Goal: Task Accomplishment & Management: Use online tool/utility

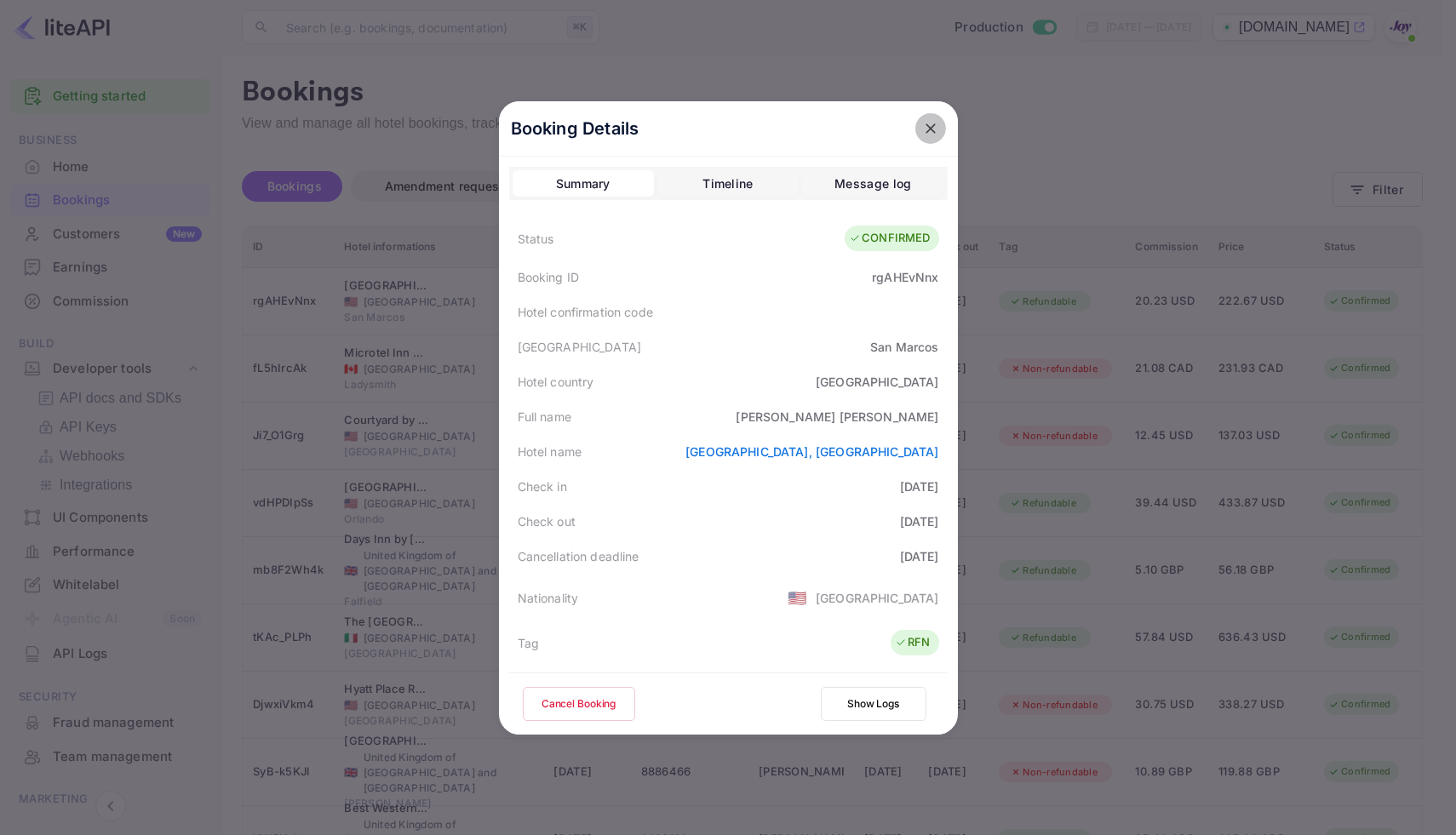
click at [928, 133] on icon "close" at bounding box center [930, 128] width 17 height 17
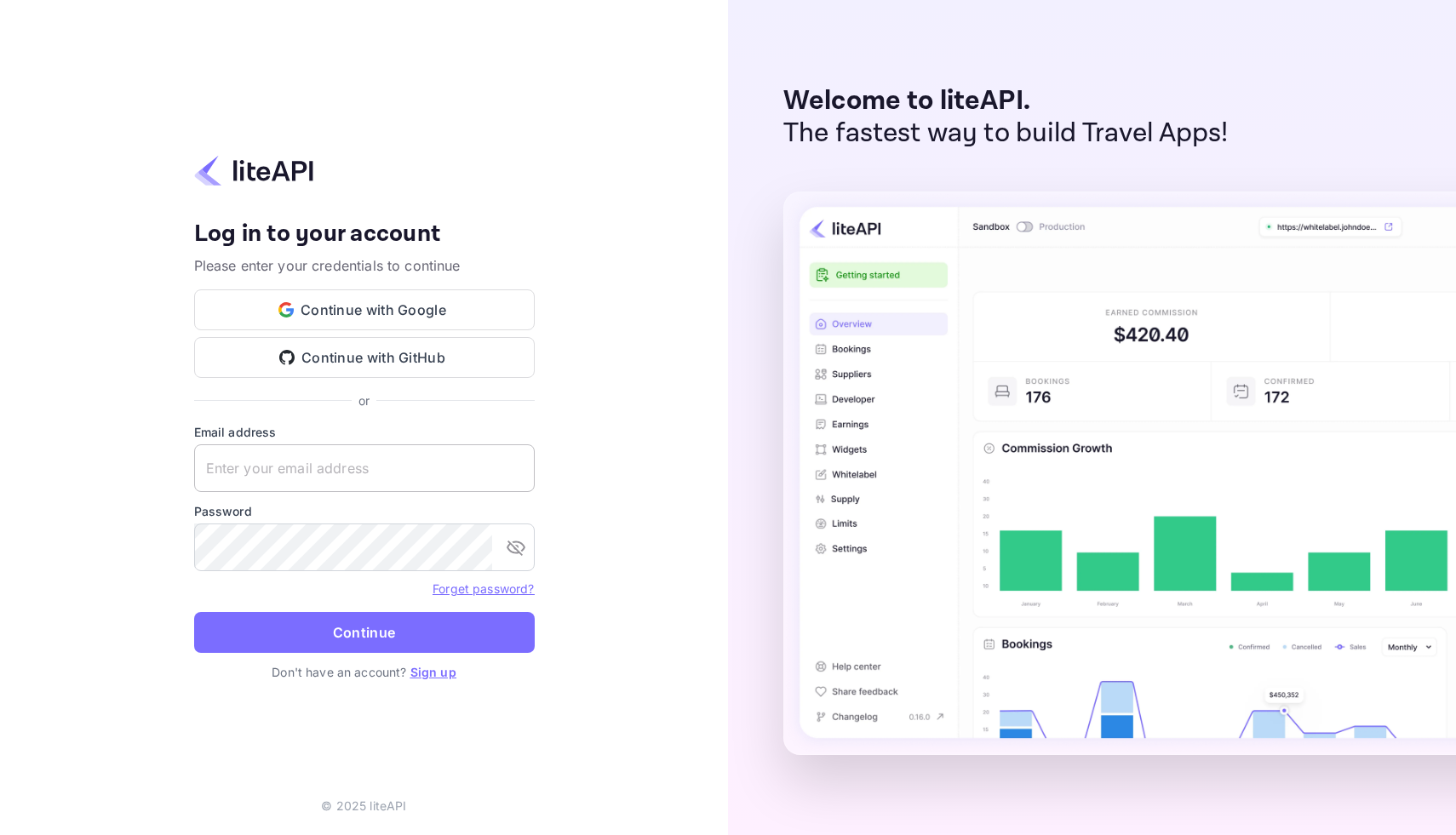
click at [409, 482] on input "text" at bounding box center [364, 468] width 340 height 47
click at [376, 456] on input "text" at bounding box center [364, 468] width 340 height 47
type input "[EMAIL_ADDRESS][DOMAIN_NAME]"
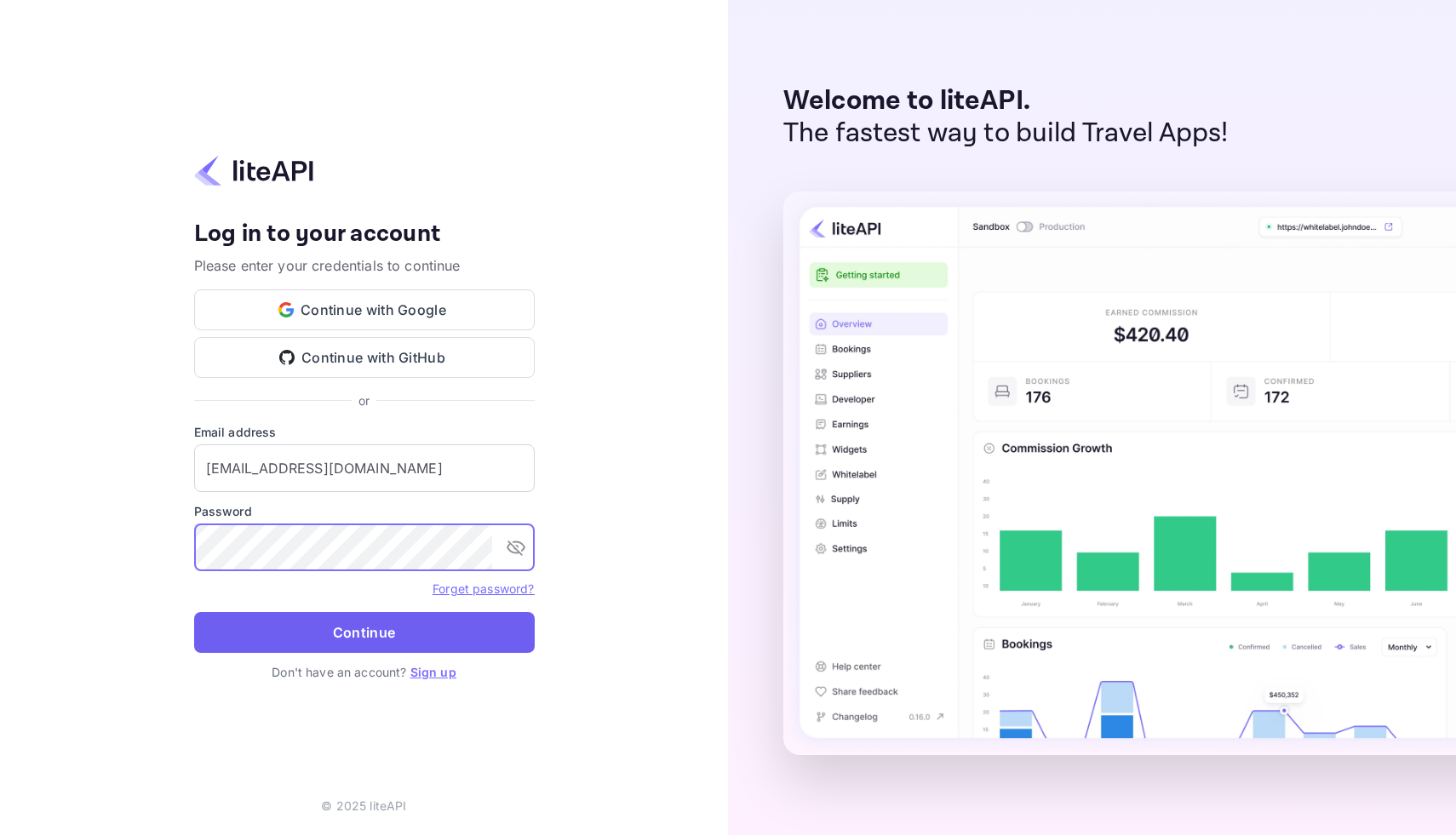
click at [417, 635] on button "Continue" at bounding box center [364, 632] width 340 height 41
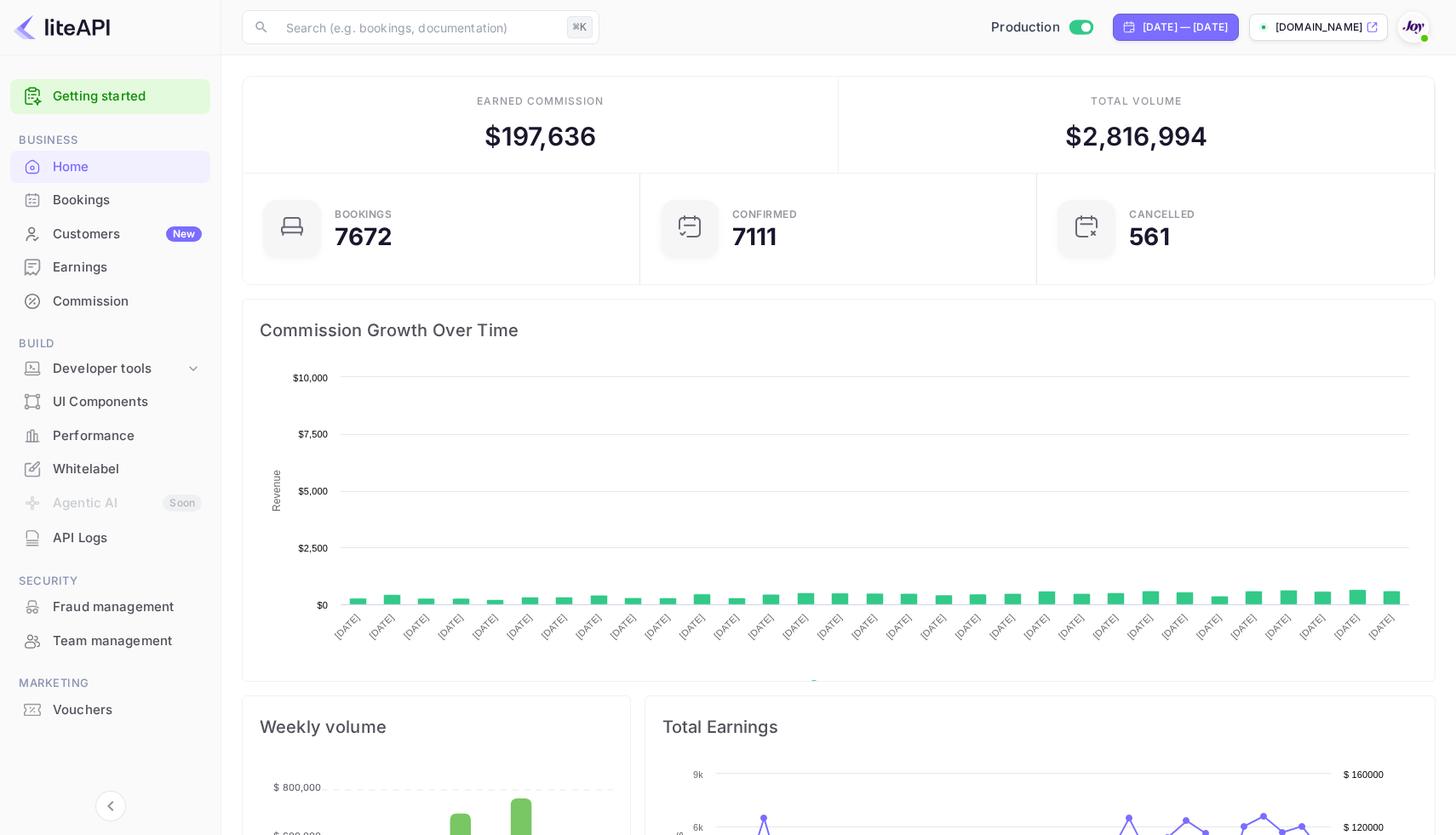
scroll to position [277, 387]
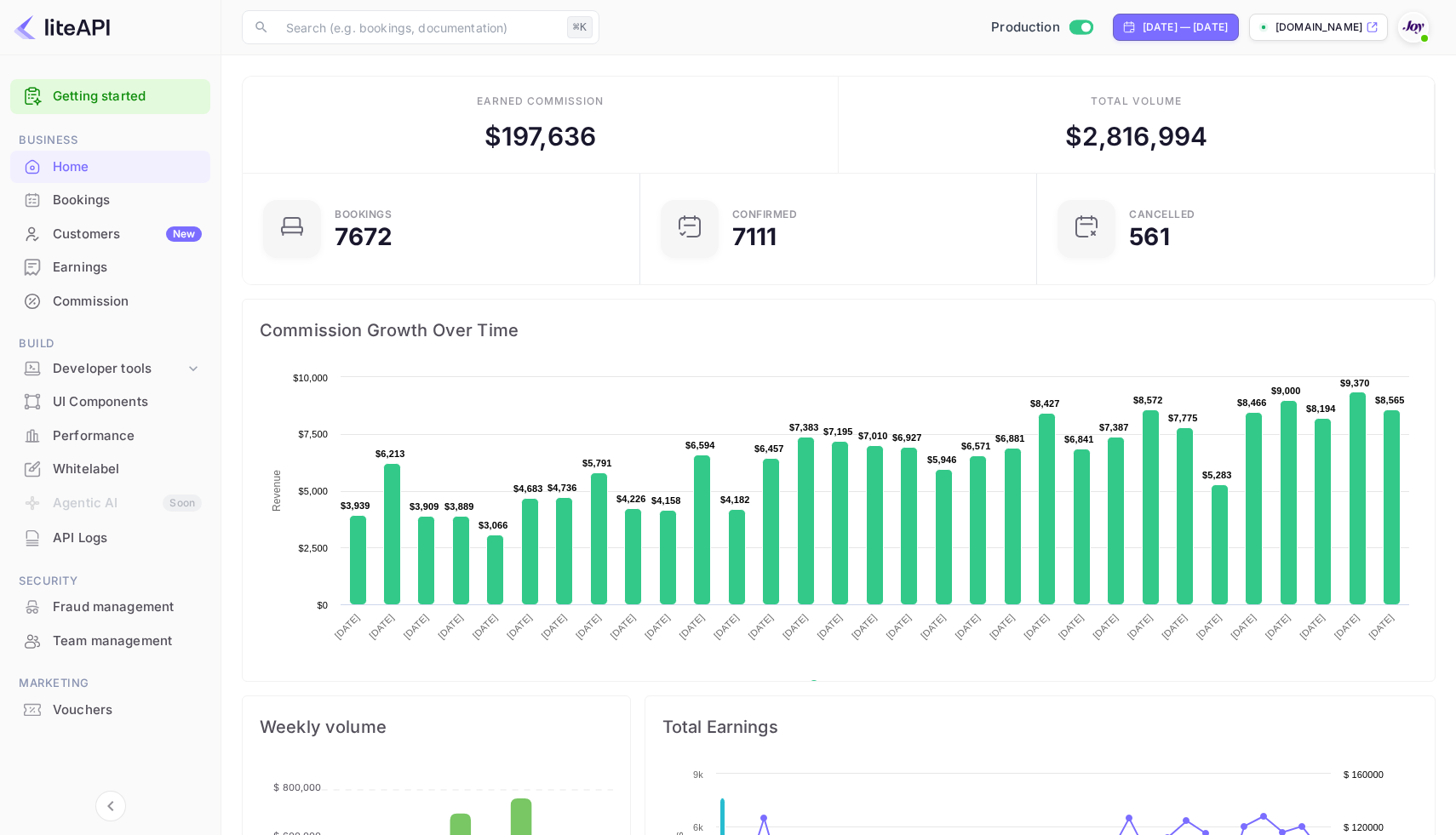
click at [97, 698] on div "Vouchers" at bounding box center [110, 711] width 200 height 33
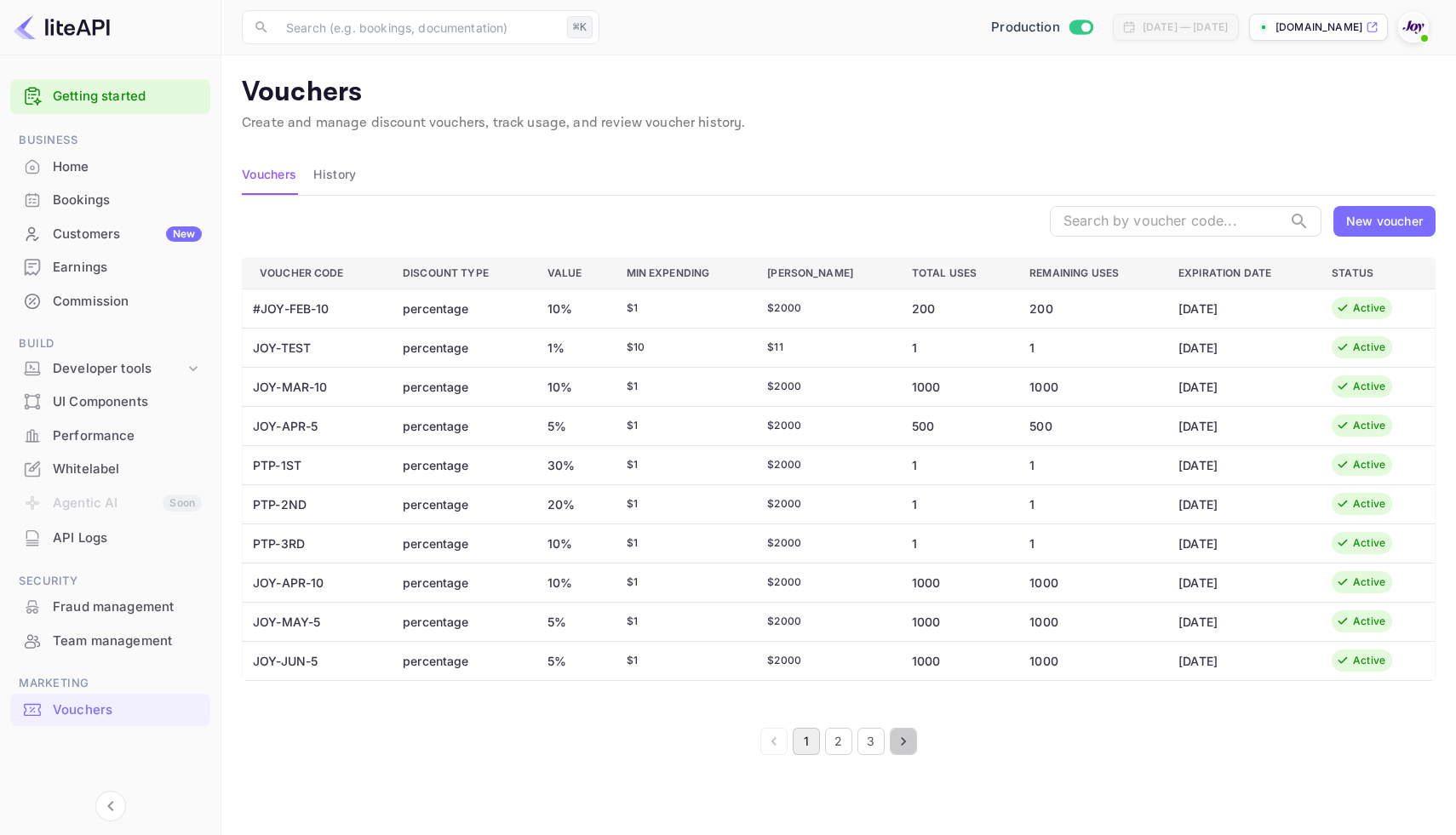
click at [895, 732] on icon "Go to next page" at bounding box center [903, 740] width 17 height 17
click at [898, 750] on button "Go to next page" at bounding box center [903, 740] width 27 height 27
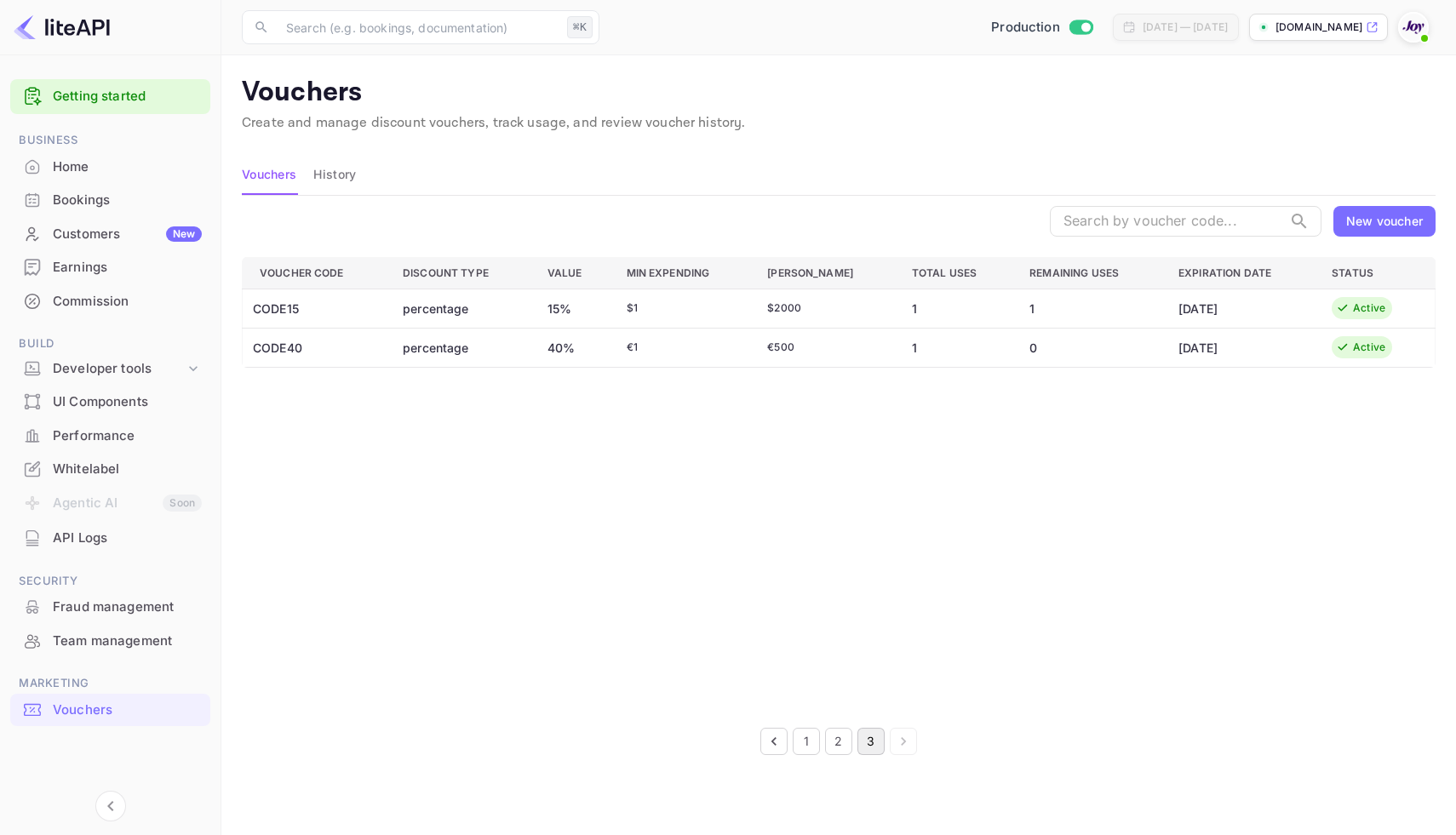
click at [835, 743] on button "2" at bounding box center [838, 740] width 27 height 27
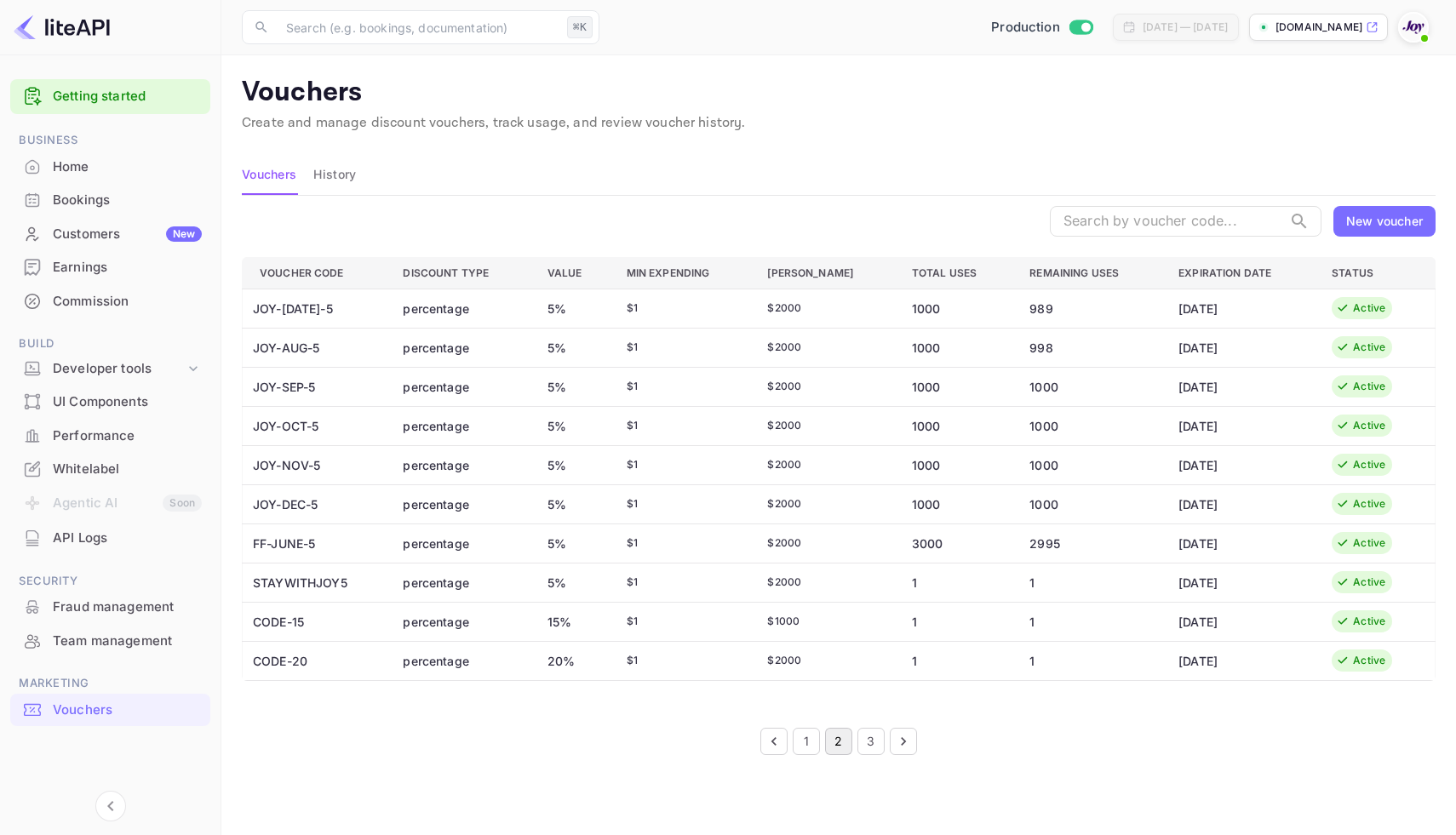
click at [870, 744] on button "3" at bounding box center [870, 740] width 27 height 27
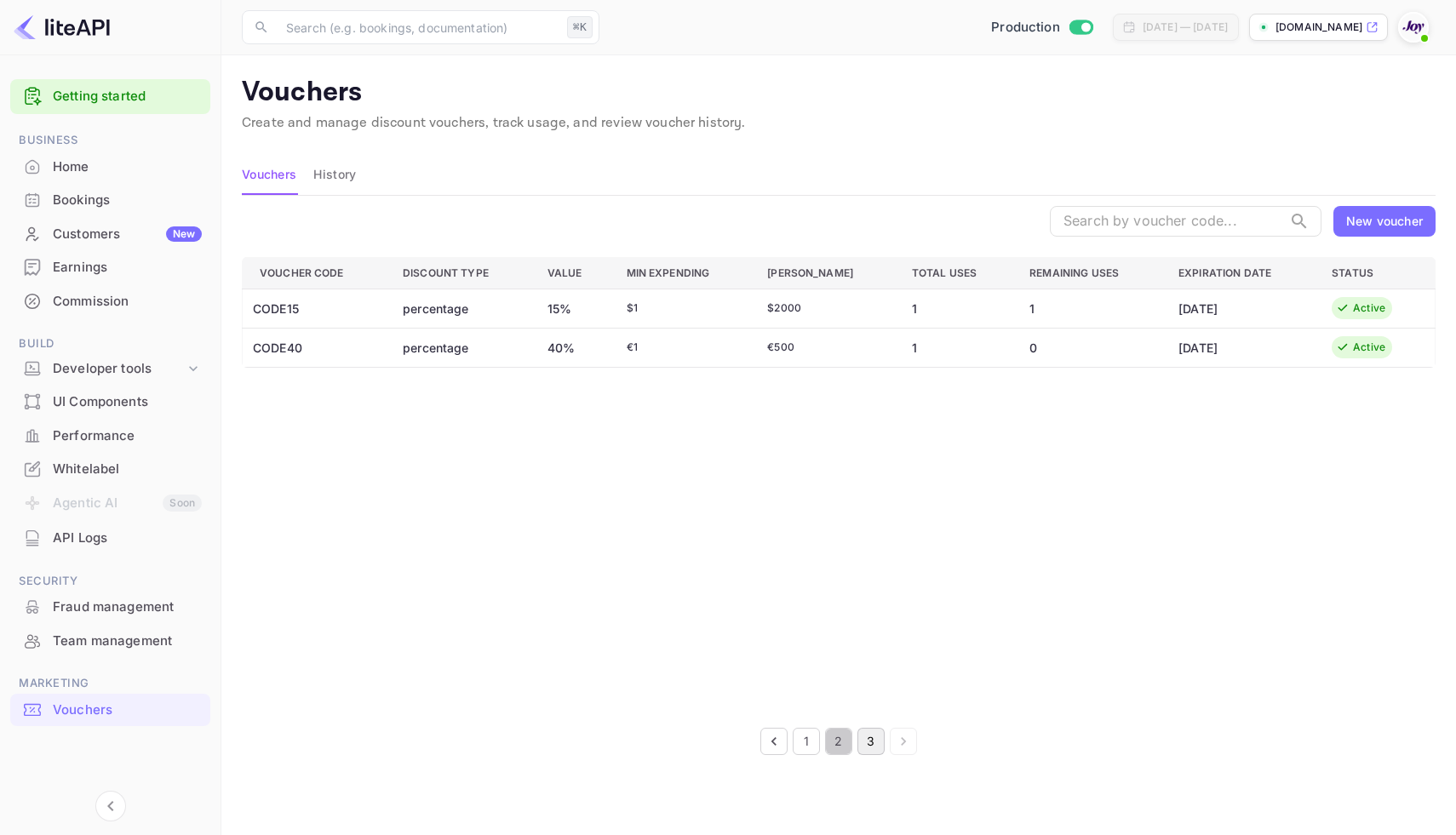
click at [833, 736] on button "2" at bounding box center [838, 740] width 27 height 27
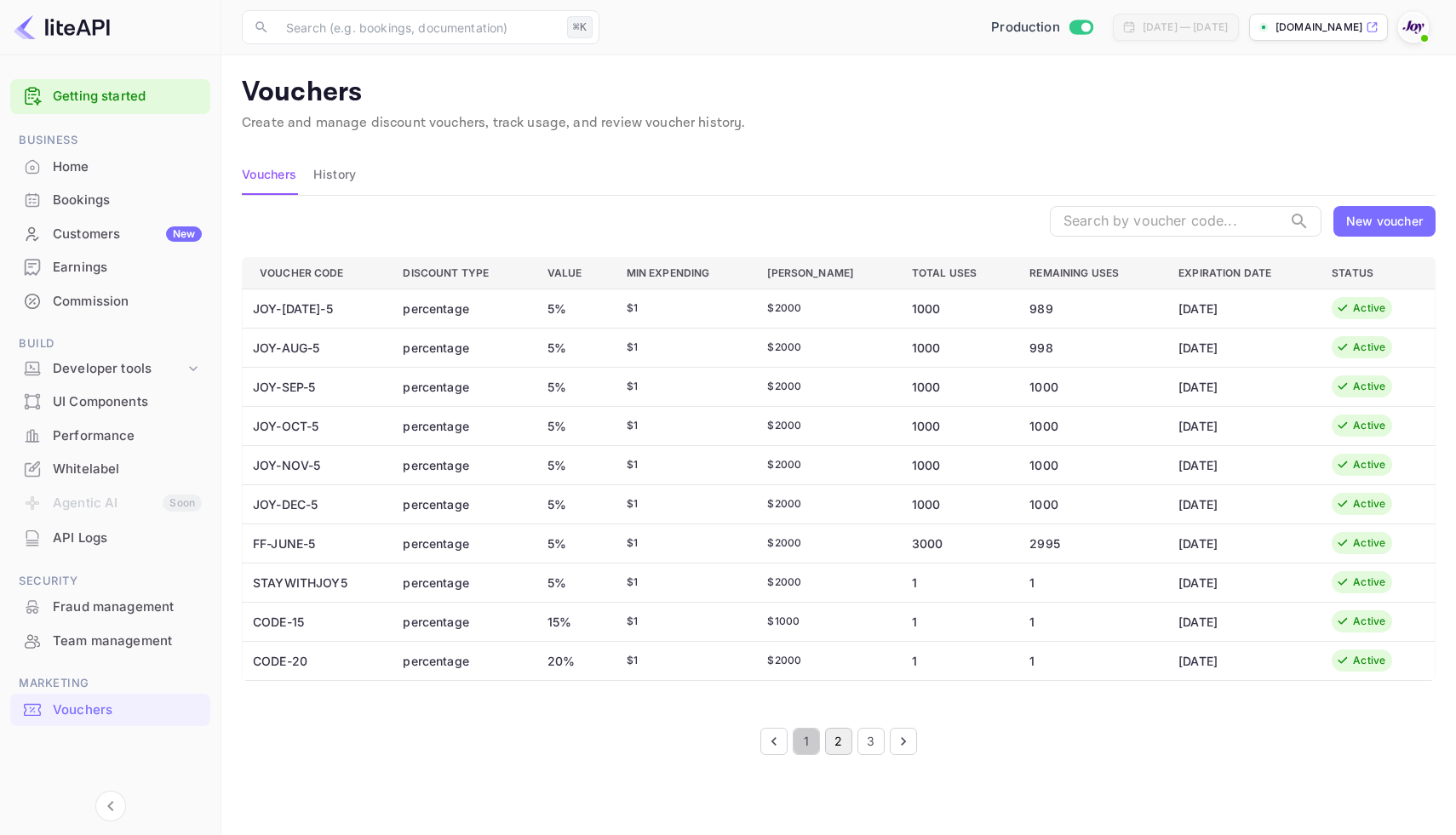
click at [806, 733] on button "1" at bounding box center [806, 740] width 27 height 27
click at [1373, 214] on div "New voucher" at bounding box center [1384, 221] width 76 height 18
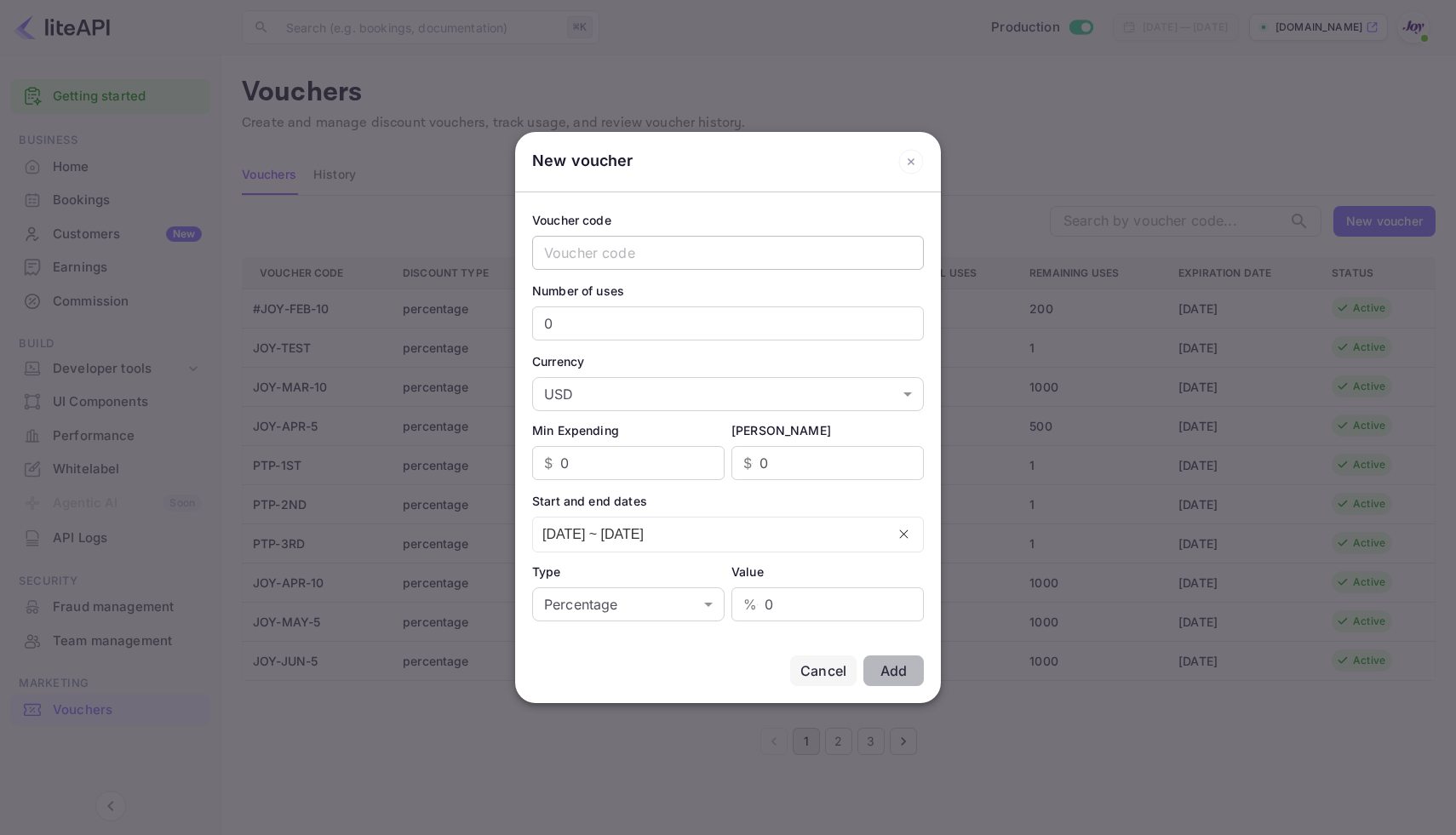
click at [792, 251] on input "text" at bounding box center [728, 252] width 392 height 34
type input "CODE20"
click at [675, 321] on input "0" at bounding box center [728, 323] width 392 height 34
type input "1"
click at [777, 468] on input "0" at bounding box center [841, 463] width 164 height 34
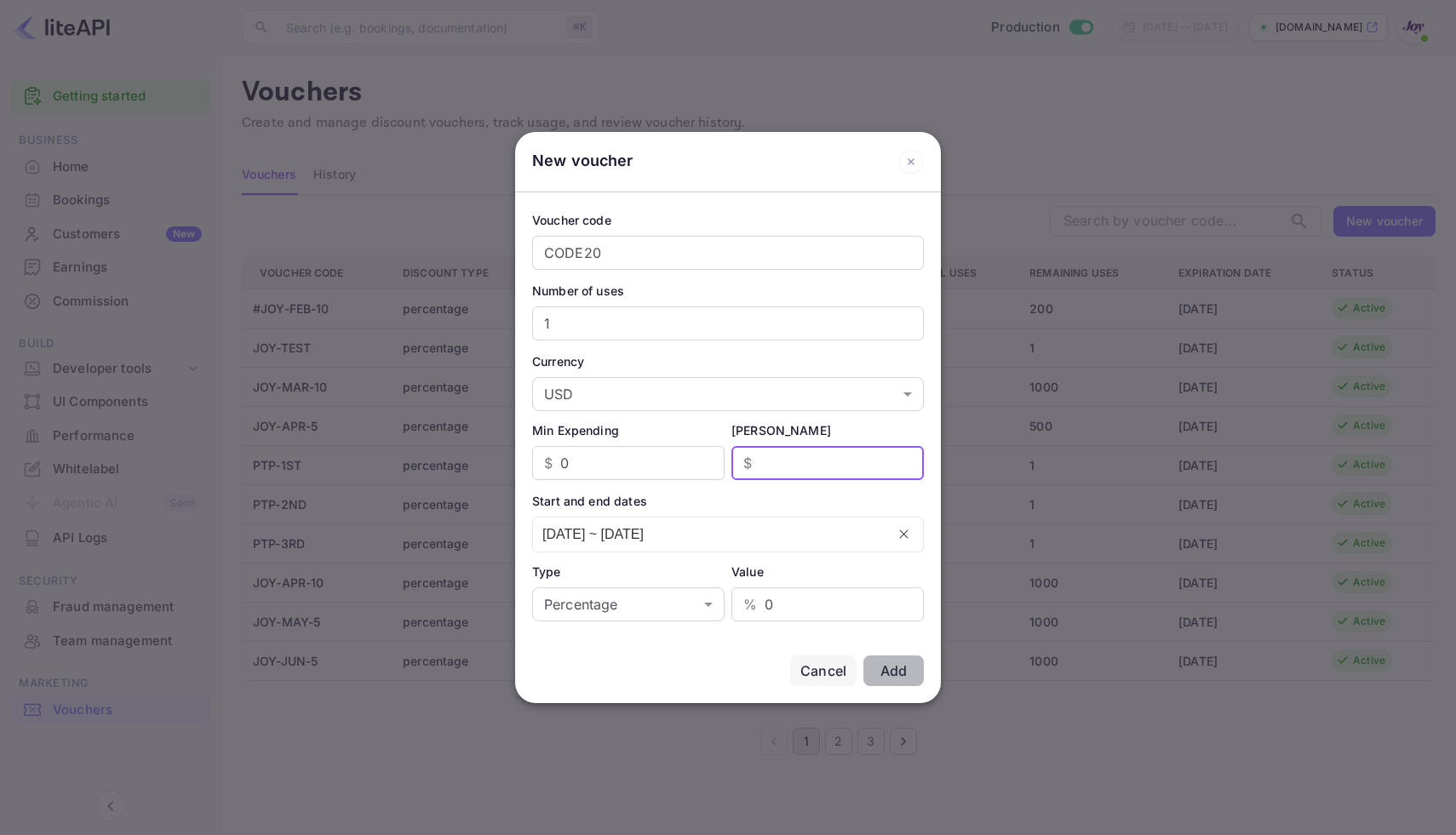
type input "1"
type input "2"
type input "1500"
click at [641, 462] on input "0" at bounding box center [642, 463] width 164 height 34
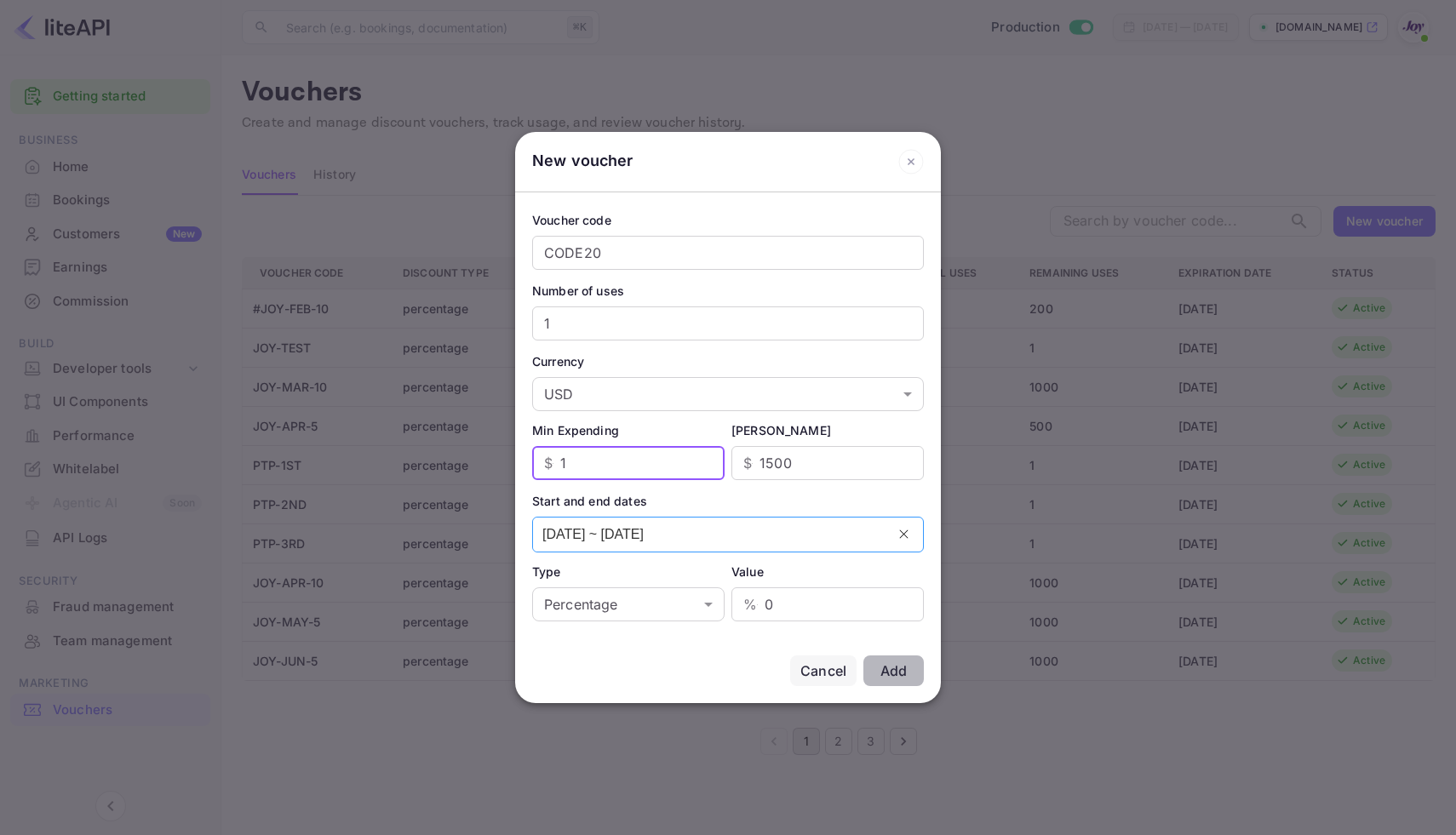
type input "1"
click at [689, 536] on input "15/08/2025 ~ 16/08/2025" at bounding box center [709, 534] width 352 height 34
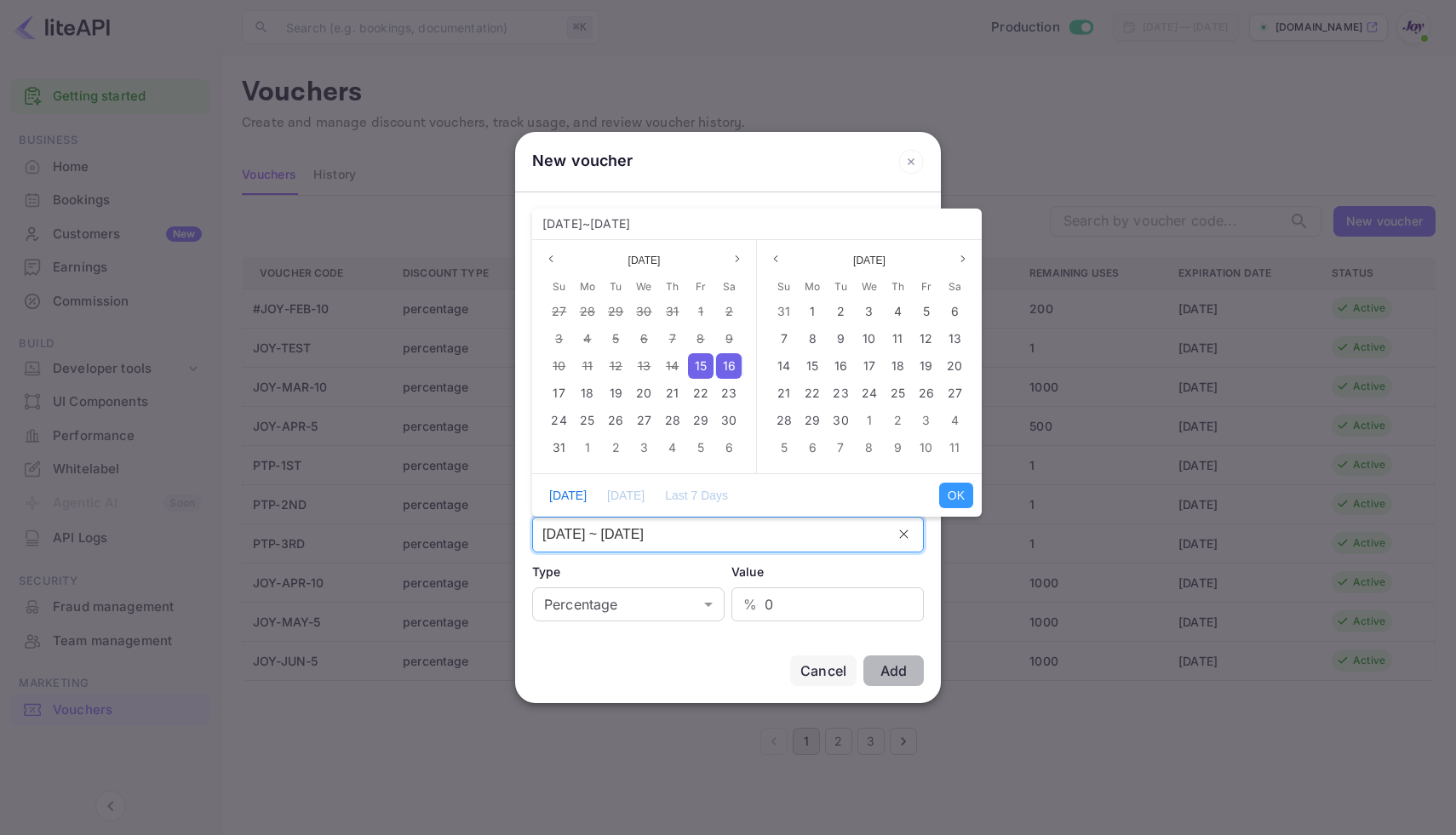
click at [697, 361] on span "15" at bounding box center [701, 365] width 12 height 15
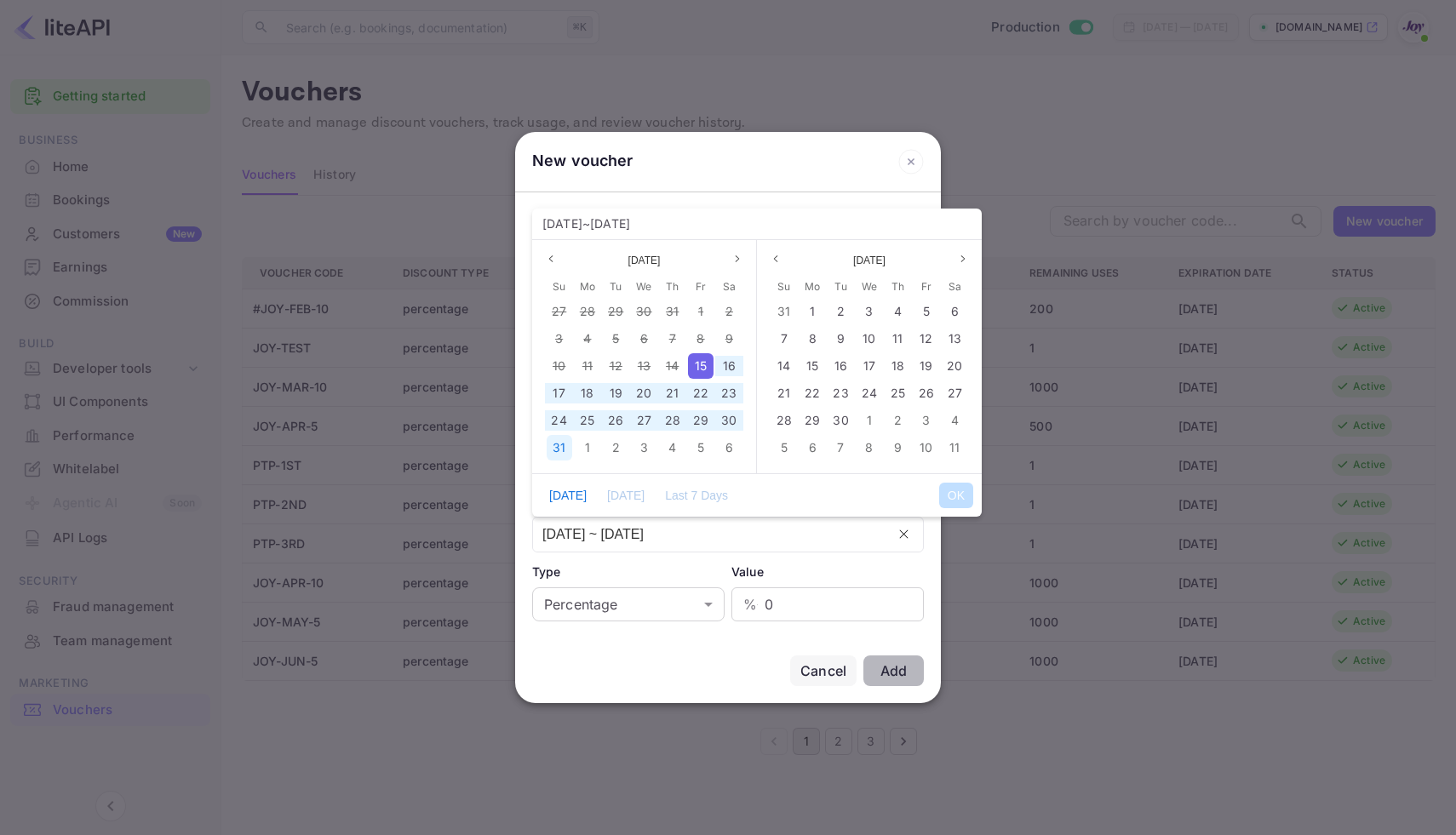
click at [556, 440] on span "31" at bounding box center [558, 447] width 13 height 15
click at [962, 492] on button "OK" at bounding box center [955, 495] width 34 height 25
type input "15/08/2025 ~ 31/08/2025"
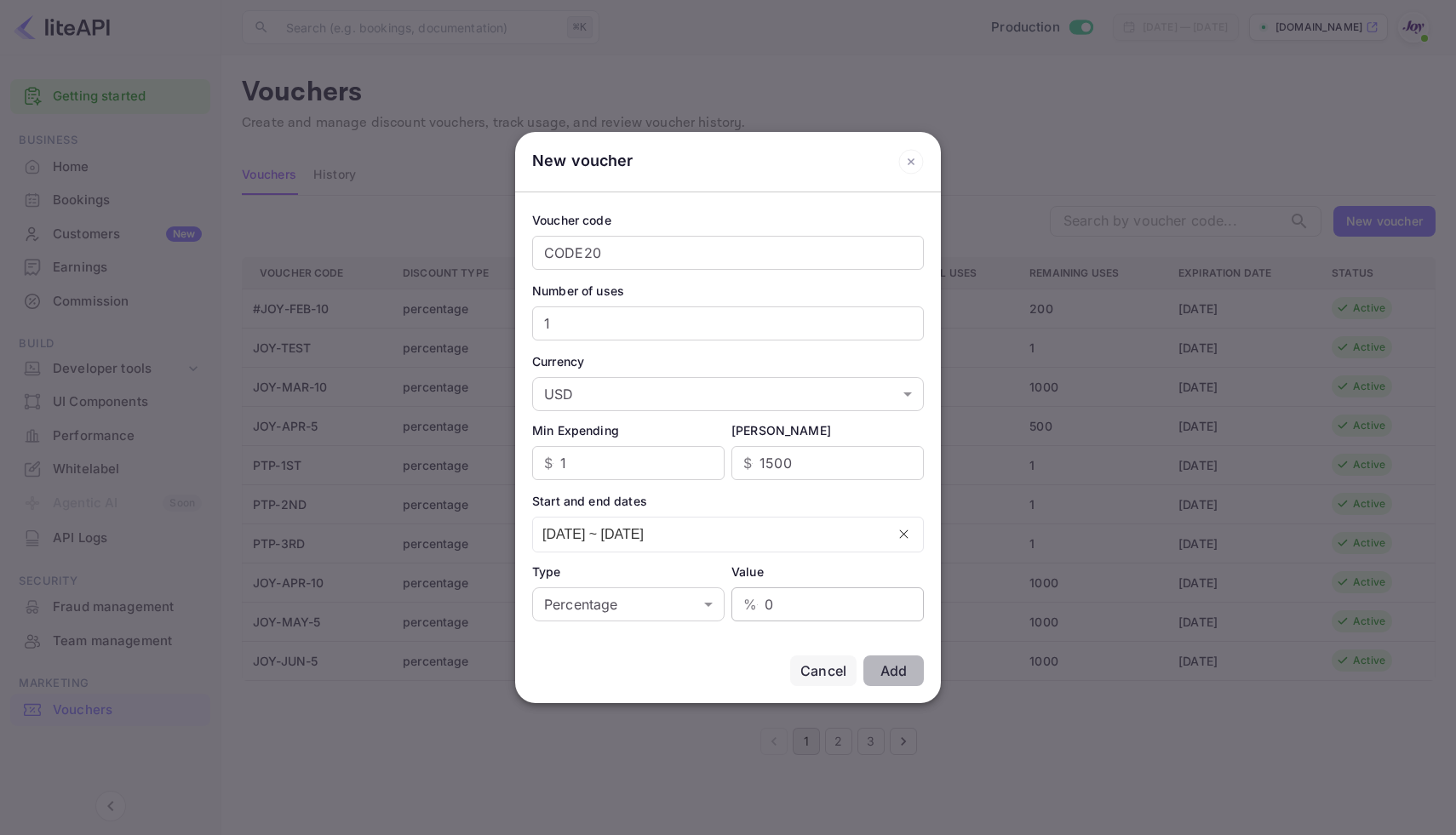
click at [777, 615] on input "0" at bounding box center [844, 604] width 160 height 34
type input "20"
click at [895, 656] on button "Add" at bounding box center [893, 670] width 60 height 31
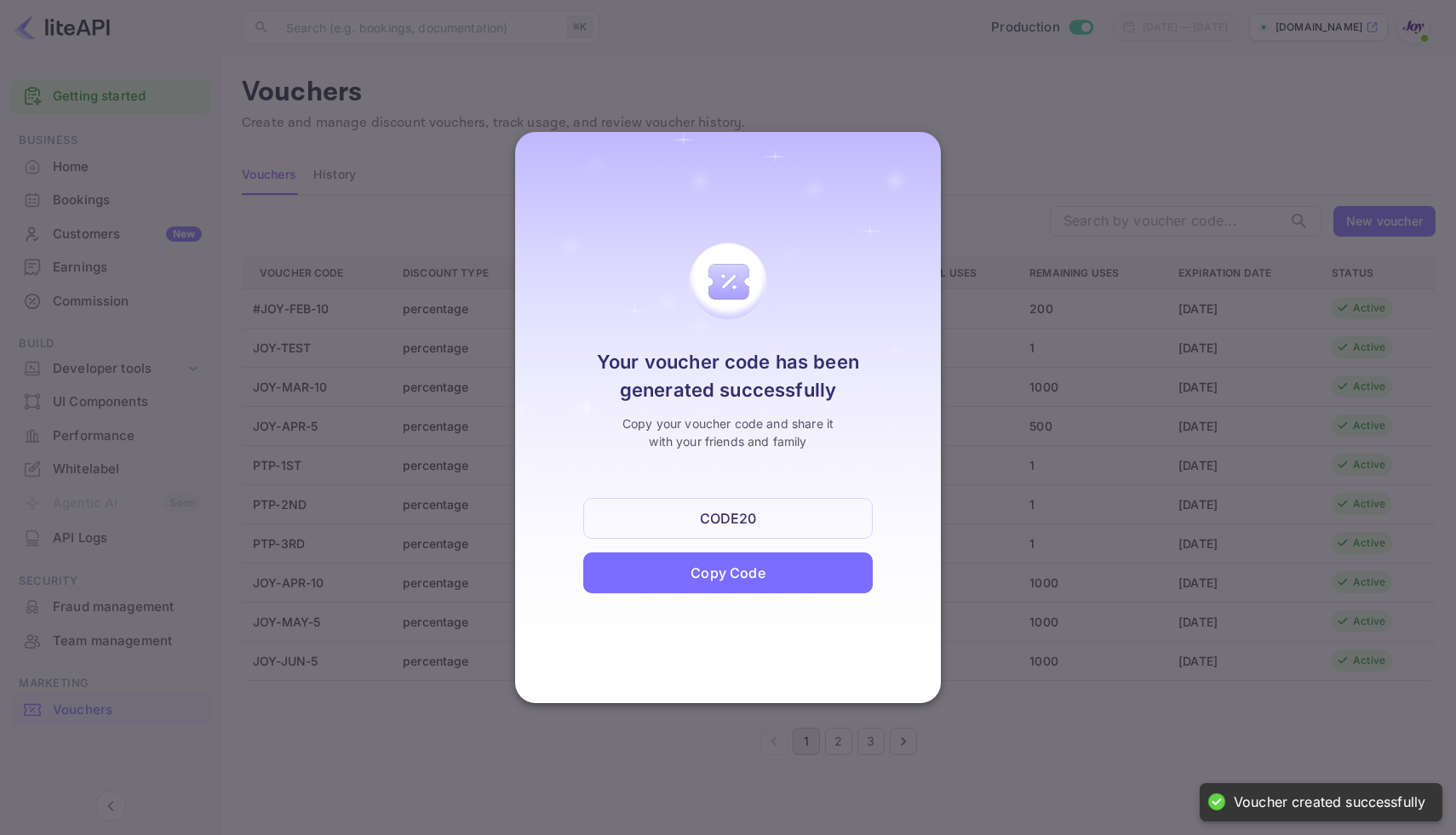
click at [781, 563] on div "Copy Code" at bounding box center [728, 572] width 289 height 41
